Goal: Task Accomplishment & Management: Use online tool/utility

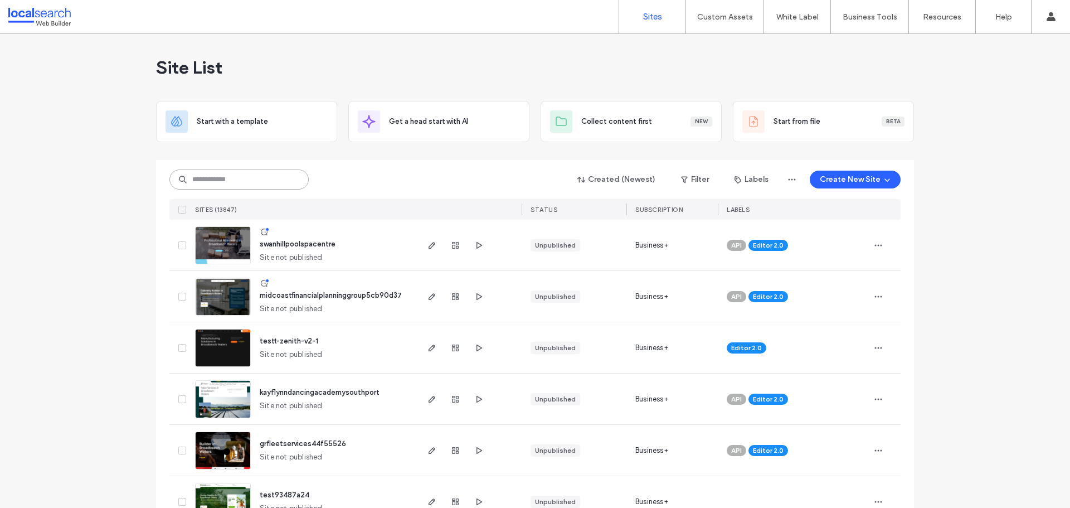
click at [226, 172] on input at bounding box center [238, 179] width 139 height 20
paste input "**********"
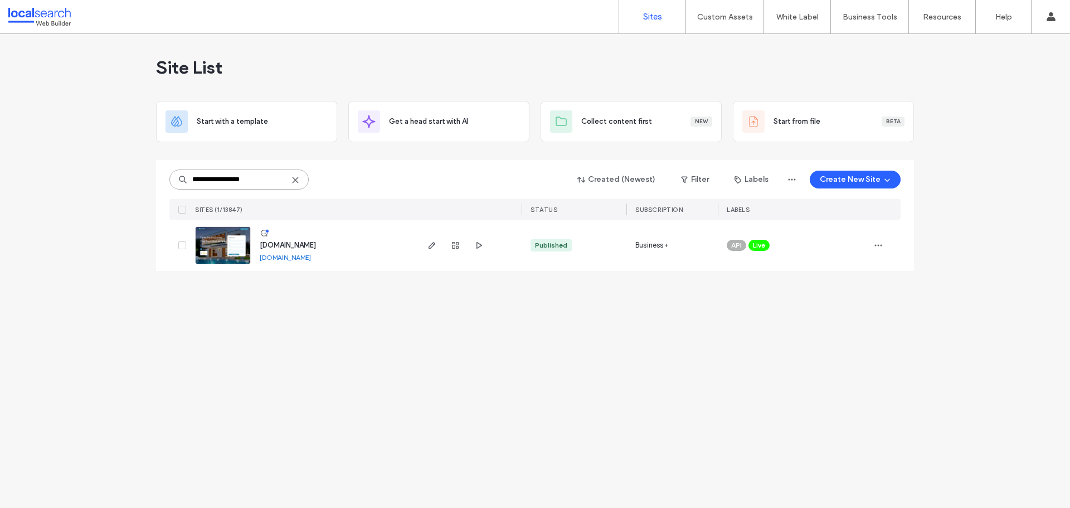
type input "**********"
click at [218, 234] on link at bounding box center [223, 245] width 56 height 38
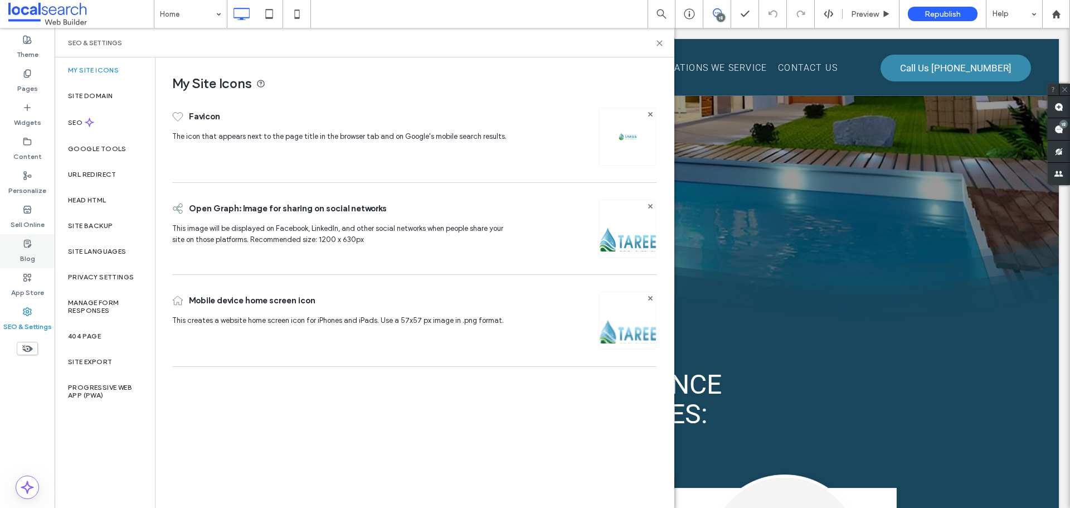
click at [34, 255] on label "Blog" at bounding box center [27, 256] width 15 height 16
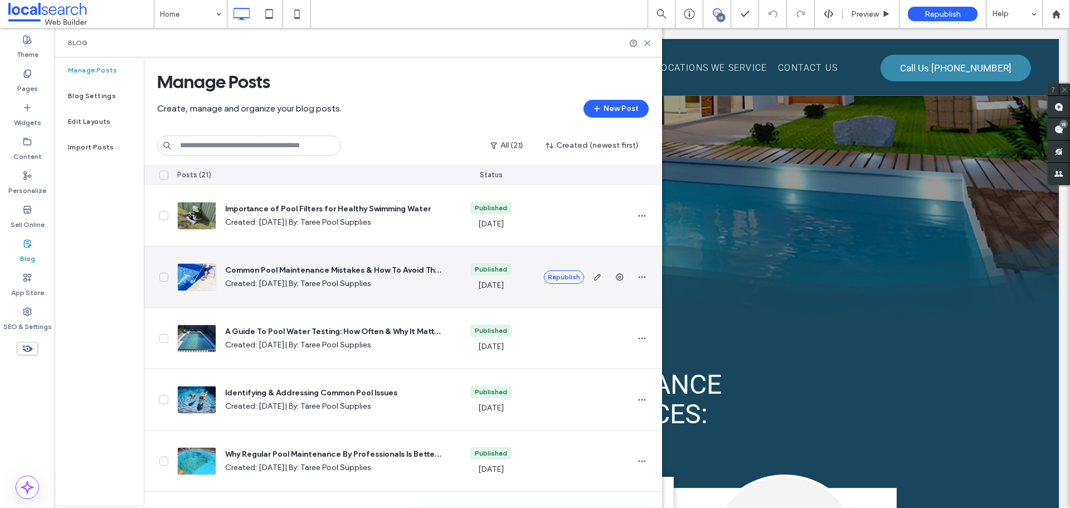
click at [192, 279] on div at bounding box center [196, 277] width 39 height 28
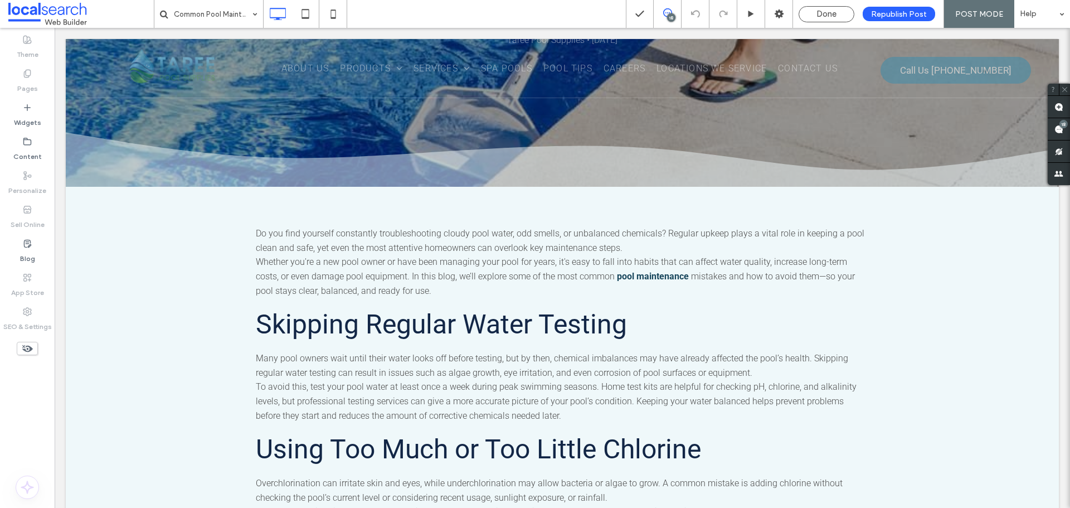
scroll to position [56, 0]
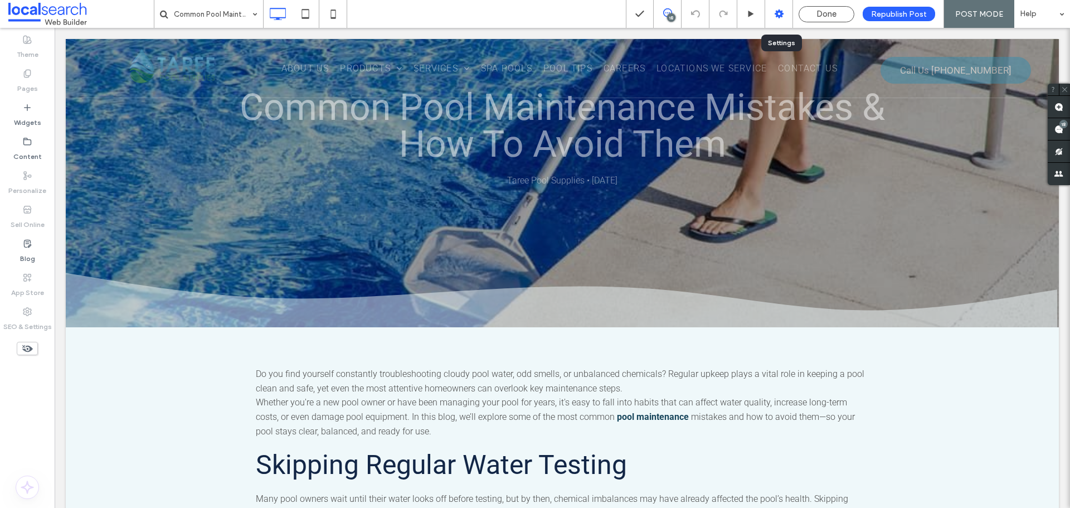
click at [783, 7] on div at bounding box center [779, 14] width 28 height 28
click at [777, 17] on icon at bounding box center [779, 13] width 11 height 11
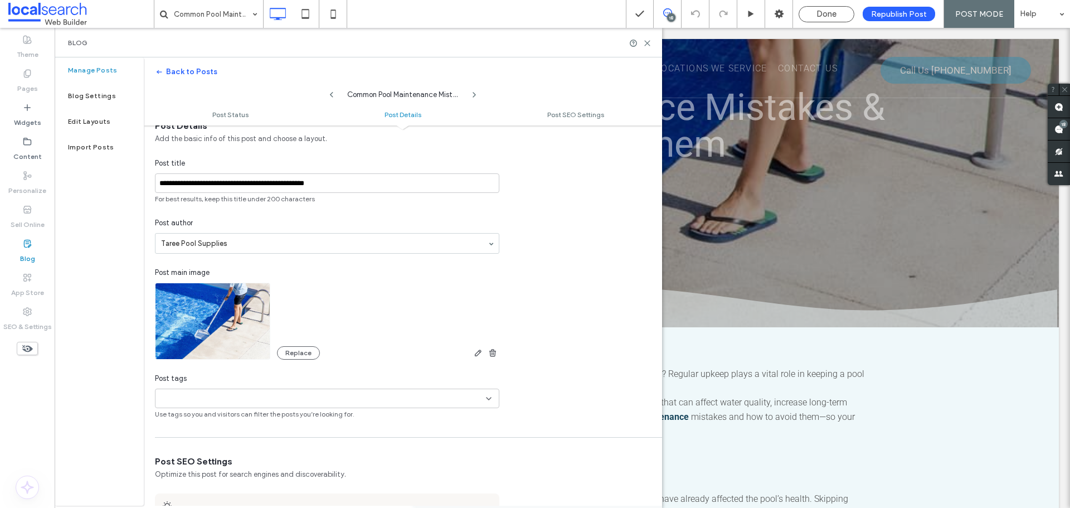
scroll to position [335, 0]
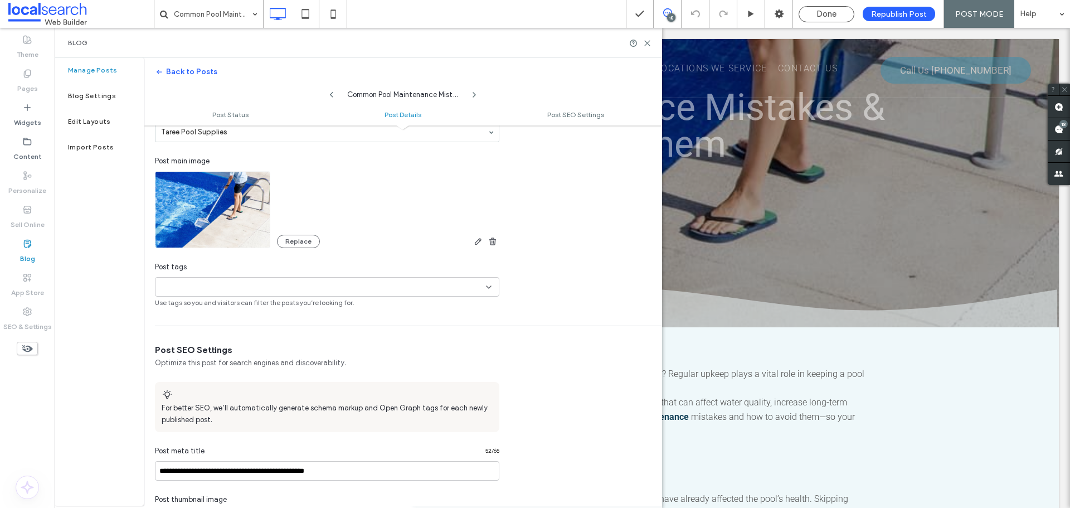
click at [202, 227] on img at bounding box center [212, 209] width 115 height 77
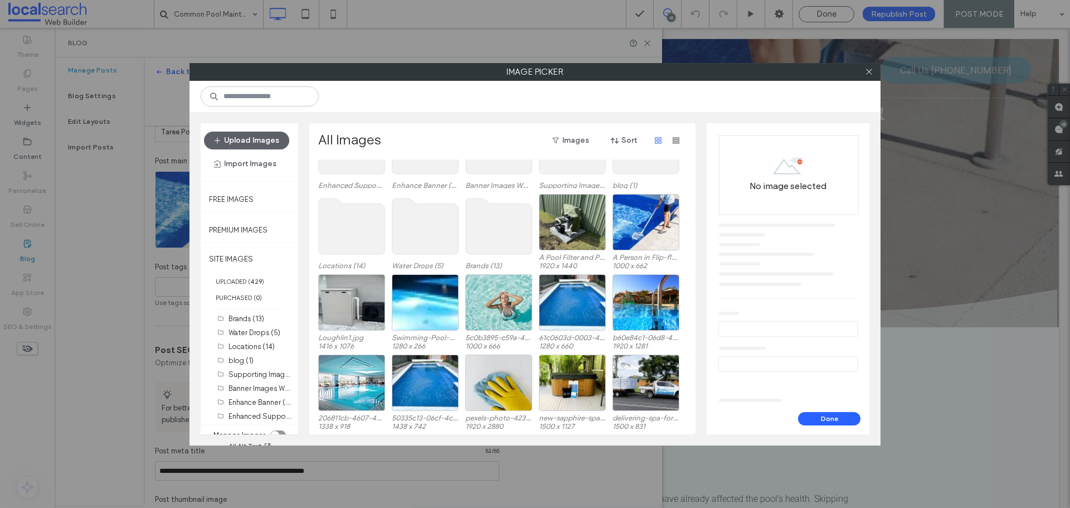
scroll to position [69, 0]
click at [637, 236] on div at bounding box center [646, 242] width 66 height 13
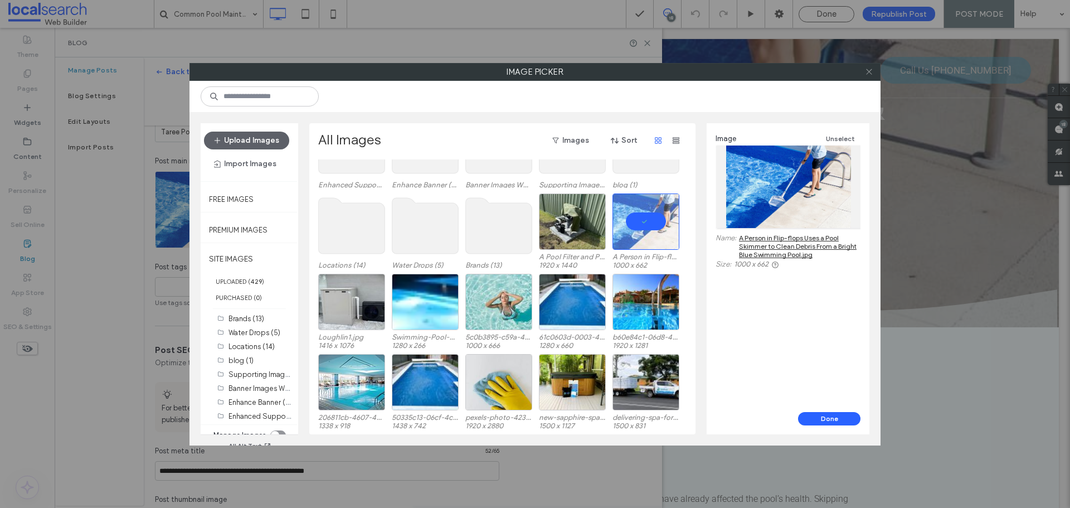
click at [869, 74] on icon at bounding box center [869, 71] width 8 height 8
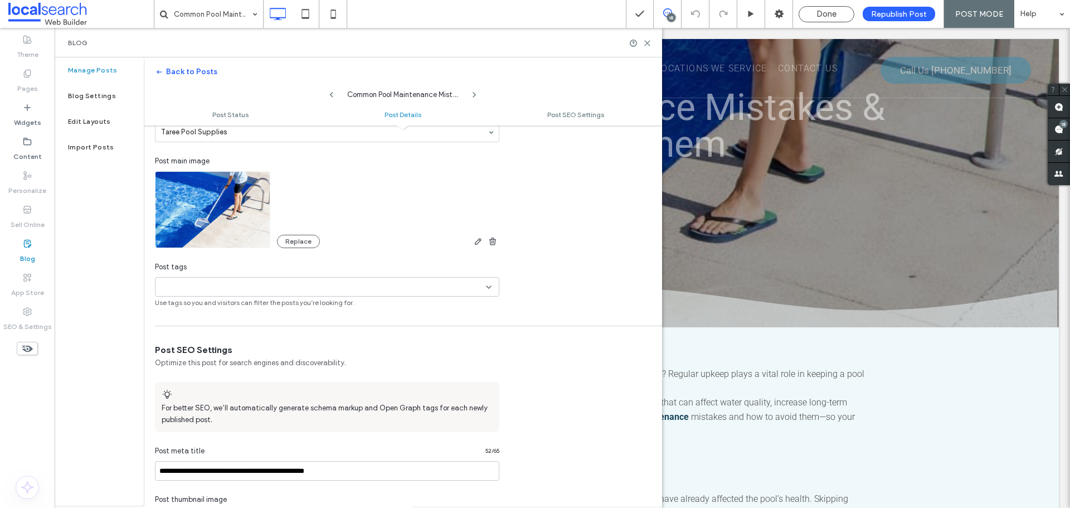
drag, startPoint x: 813, startPoint y: 14, endPoint x: 807, endPoint y: 66, distance: 52.8
click at [813, 14] on div "Done" at bounding box center [826, 14] width 55 height 10
